Goal: Obtain resource: Download file/media

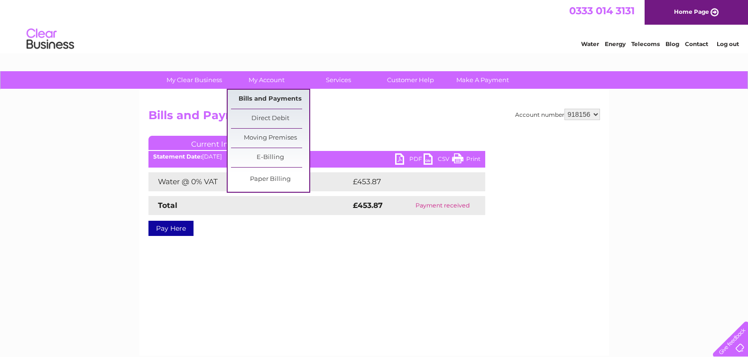
click at [269, 97] on link "Bills and Payments" at bounding box center [270, 99] width 78 height 19
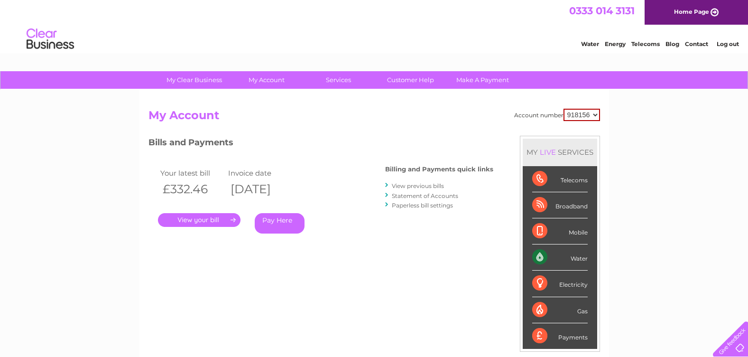
click at [206, 220] on link "." at bounding box center [199, 220] width 83 height 14
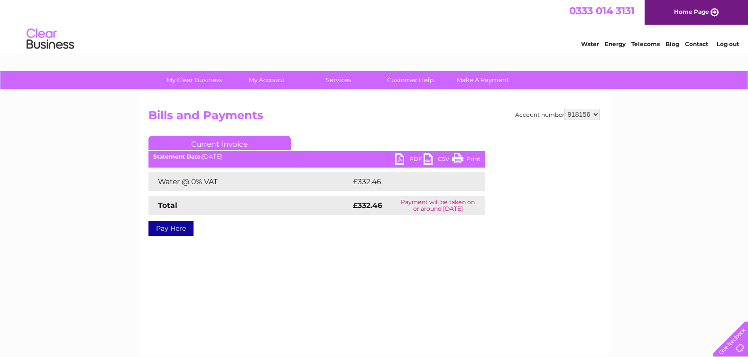
click at [404, 155] on link "PDF" at bounding box center [409, 160] width 28 height 14
